Goal: Task Accomplishment & Management: Use online tool/utility

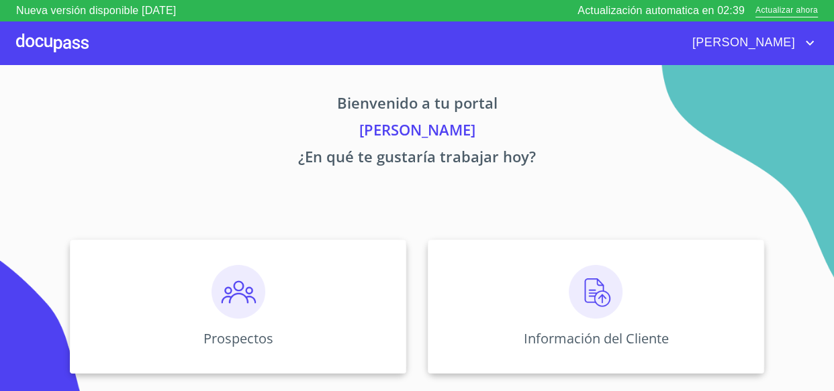
click at [537, 171] on p "¿En qué te gustaría trabajar hoy?" at bounding box center [417, 159] width 802 height 27
click at [602, 287] on img at bounding box center [596, 292] width 54 height 54
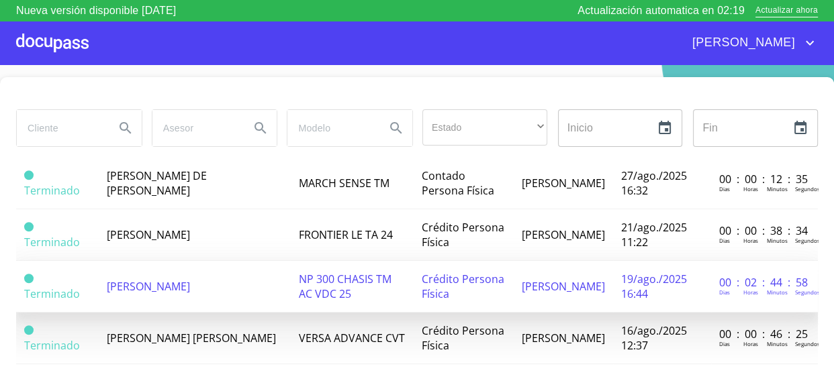
scroll to position [30, 0]
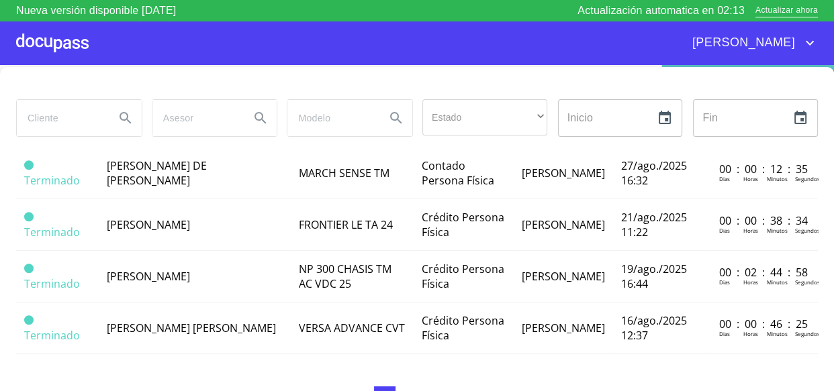
click at [399, 387] on button "2" at bounding box center [405, 397] width 21 height 21
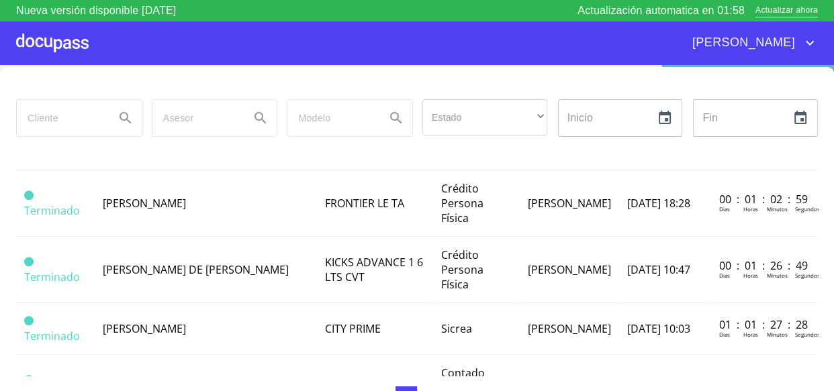
scroll to position [1134, 0]
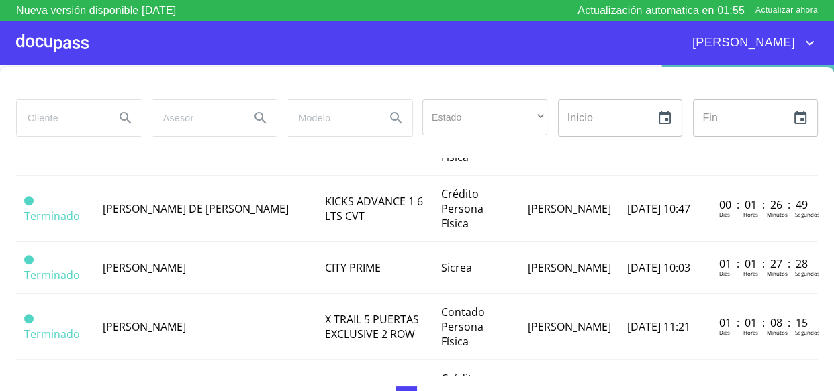
click at [423, 388] on button "3" at bounding box center [427, 397] width 21 height 21
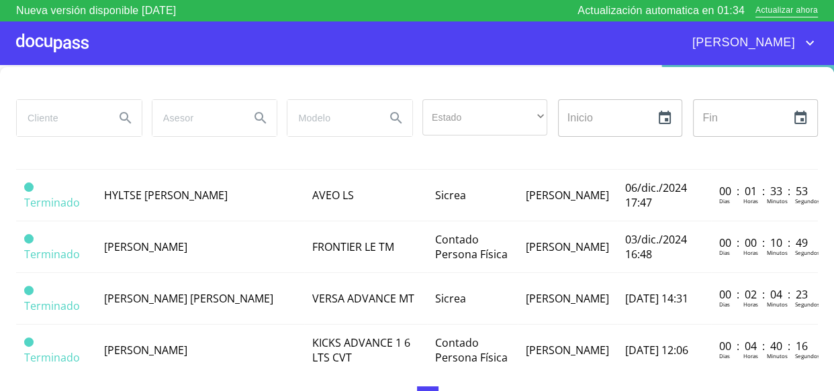
scroll to position [463, 0]
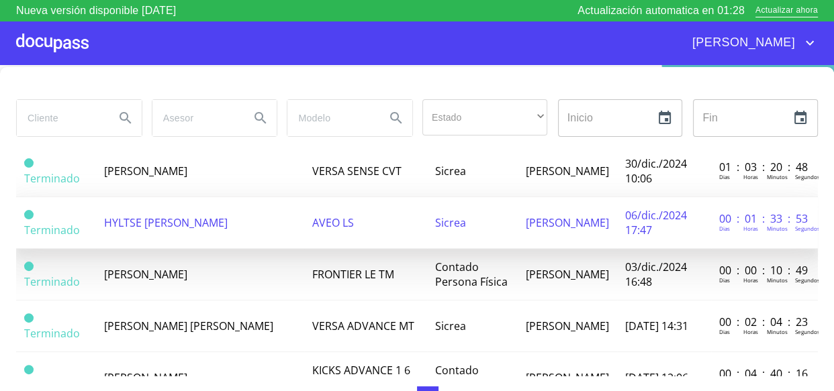
click at [168, 216] on span "HYLTSE [PERSON_NAME]" at bounding box center [166, 223] width 124 height 15
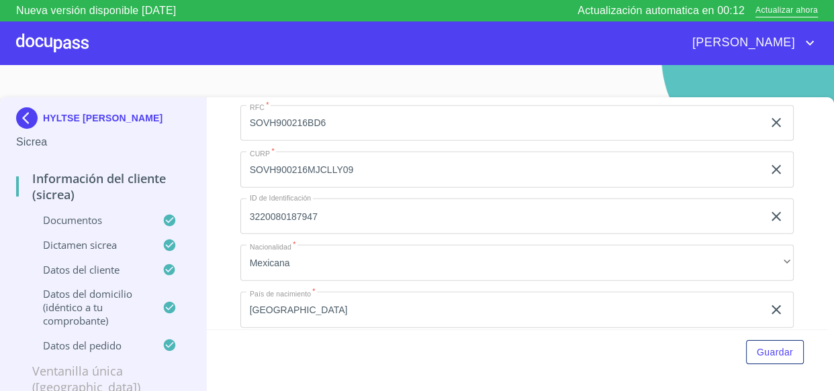
scroll to position [3235, 0]
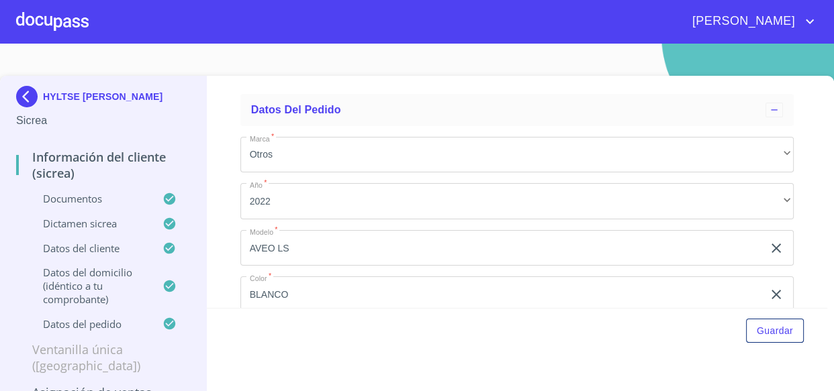
scroll to position [4028, 0]
